Goal: Navigation & Orientation: Find specific page/section

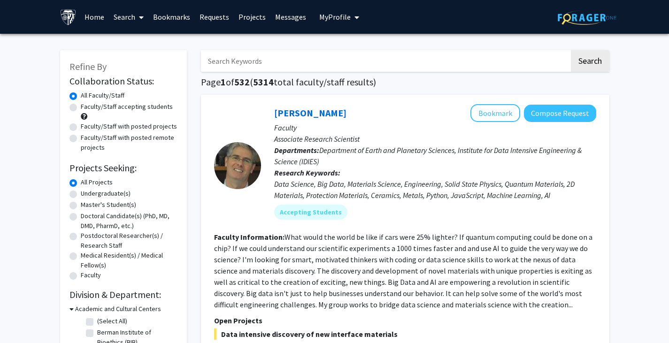
click at [287, 15] on link "Messages" at bounding box center [291, 16] width 40 height 33
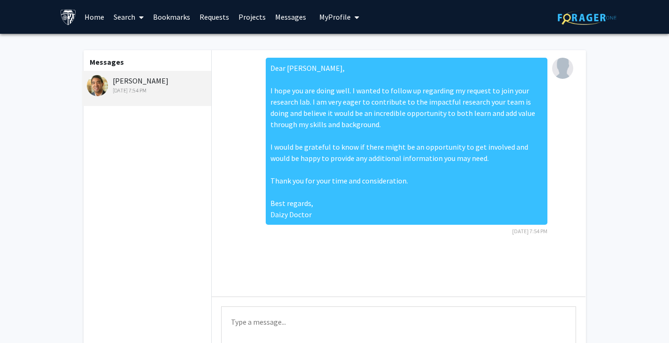
click at [217, 16] on link "Requests" at bounding box center [214, 16] width 39 height 33
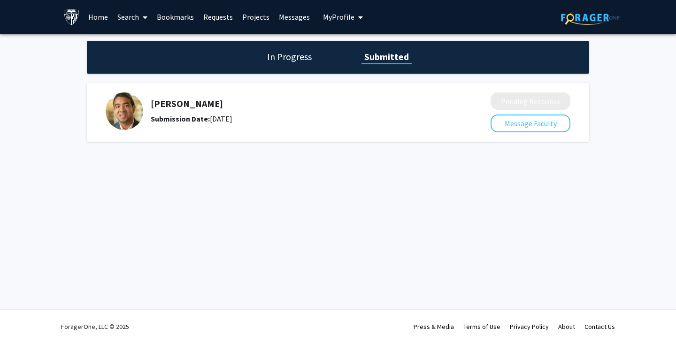
click at [216, 15] on link "Requests" at bounding box center [218, 16] width 39 height 33
click at [284, 14] on link "Messages" at bounding box center [294, 16] width 40 height 33
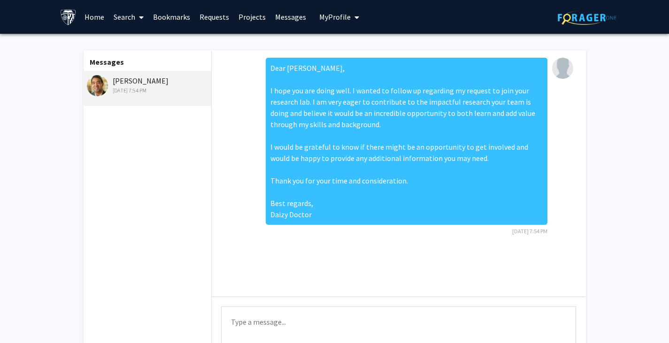
click at [161, 15] on link "Bookmarks" at bounding box center [171, 16] width 46 height 33
